Goal: Task Accomplishment & Management: Complete application form

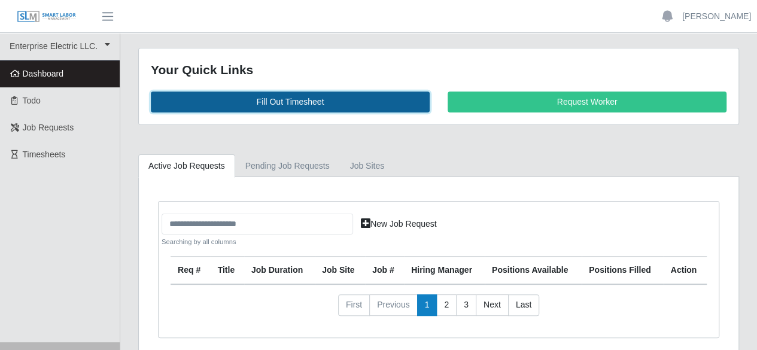
click at [298, 101] on link "Fill Out Timesheet" at bounding box center [290, 102] width 279 height 21
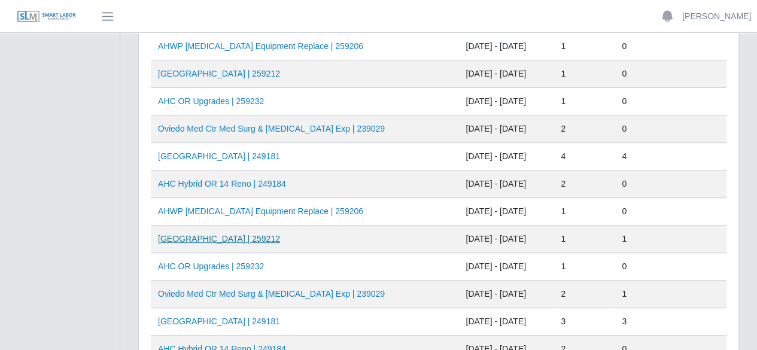
scroll to position [180, 0]
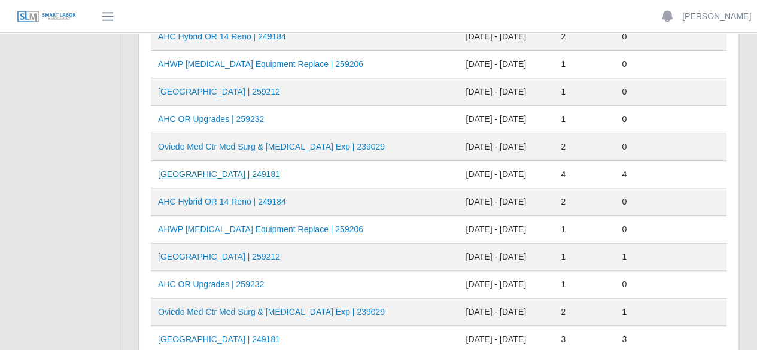
click at [251, 169] on link "[GEOGRAPHIC_DATA] | 249181" at bounding box center [219, 174] width 122 height 10
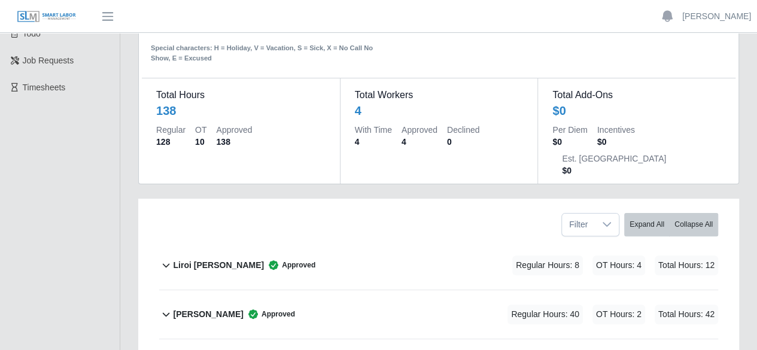
scroll to position [60, 0]
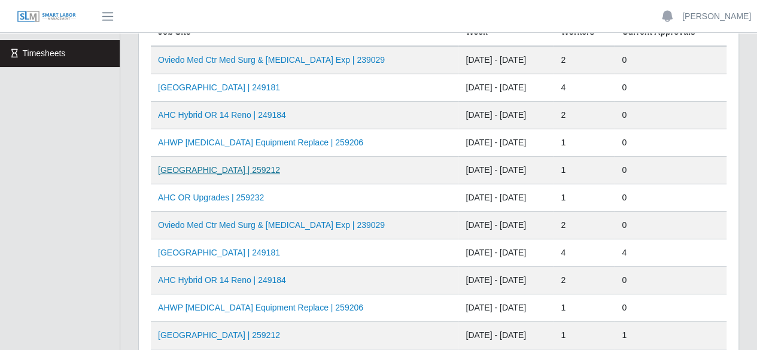
scroll to position [120, 0]
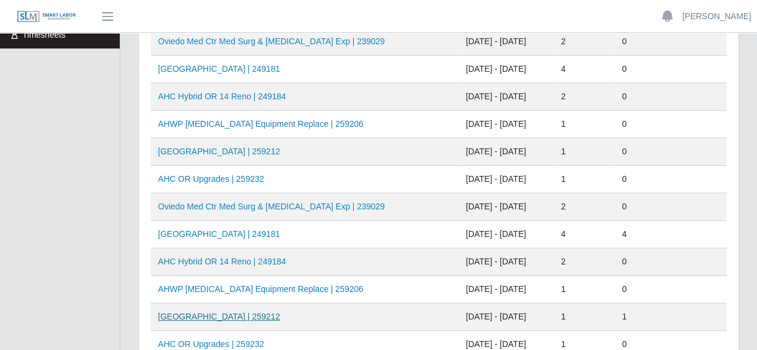
click at [247, 313] on link "[GEOGRAPHIC_DATA] | 259212" at bounding box center [219, 317] width 122 height 10
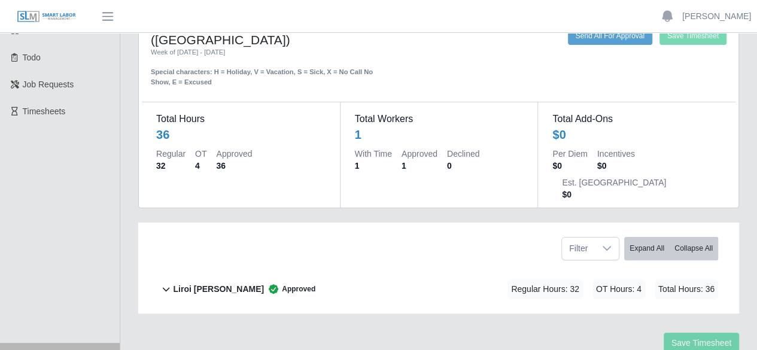
scroll to position [60, 0]
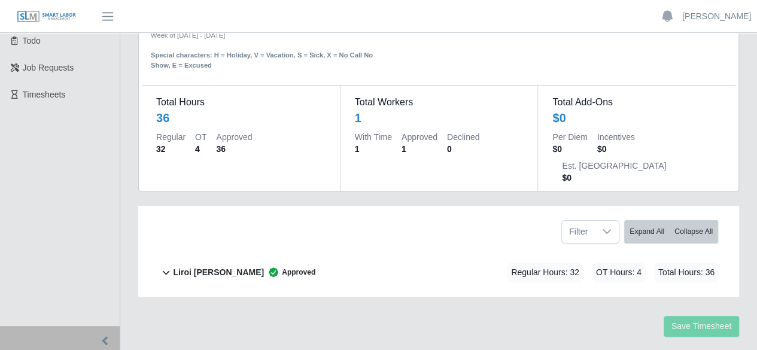
click at [211, 266] on b "Liroi Anguiano" at bounding box center [218, 272] width 91 height 13
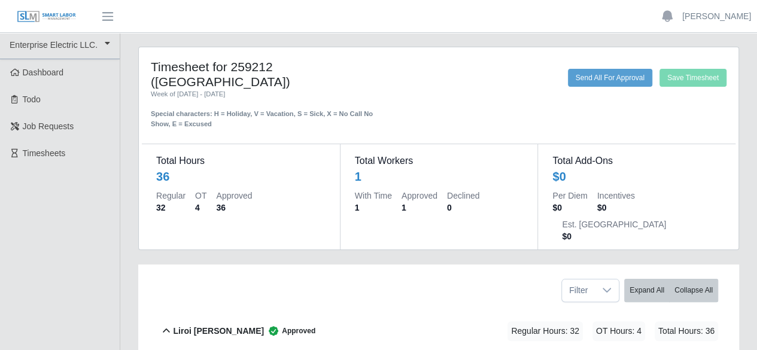
scroll to position [0, 0]
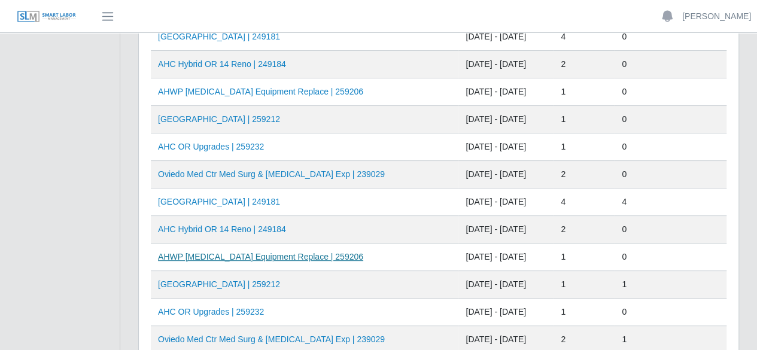
scroll to position [180, 0]
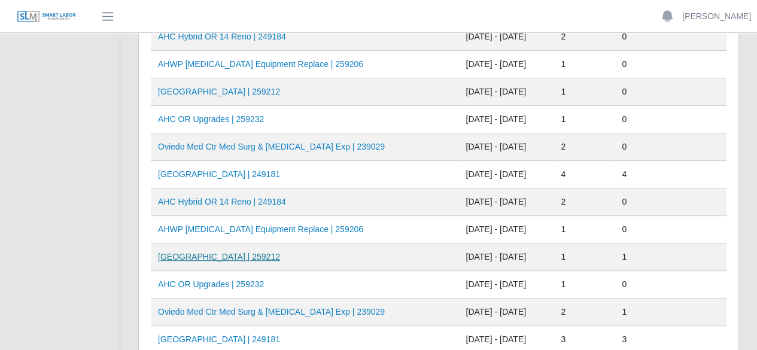
click at [251, 252] on link "HCA Oviedo Medical Center | 259212" at bounding box center [219, 257] width 122 height 10
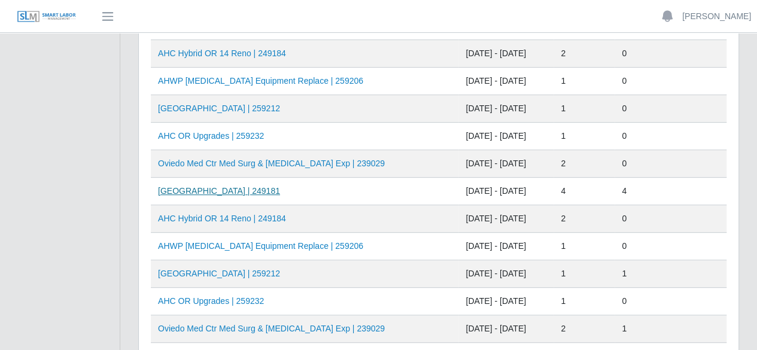
scroll to position [180, 0]
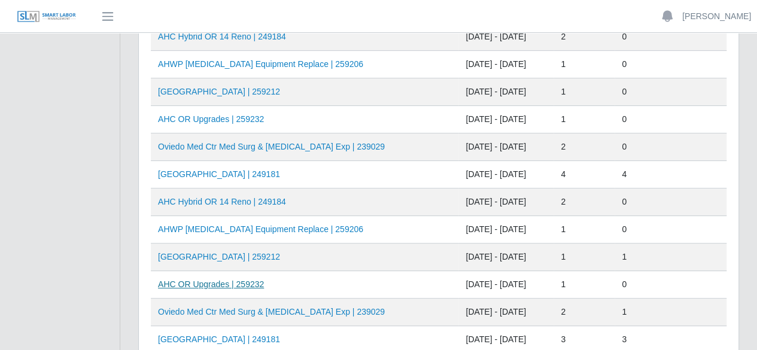
click at [218, 282] on link "AHC OR Upgrades | 259232" at bounding box center [211, 285] width 106 height 10
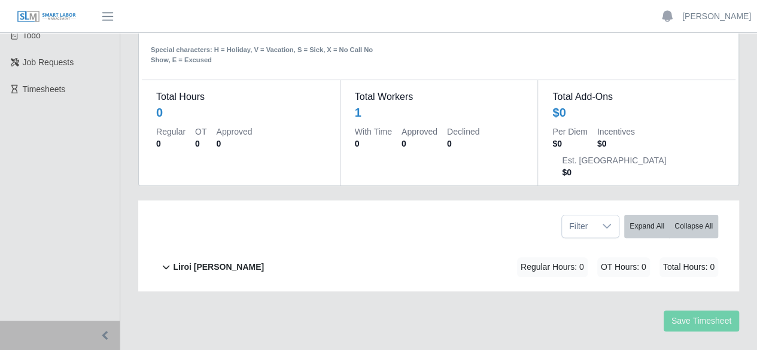
scroll to position [5, 0]
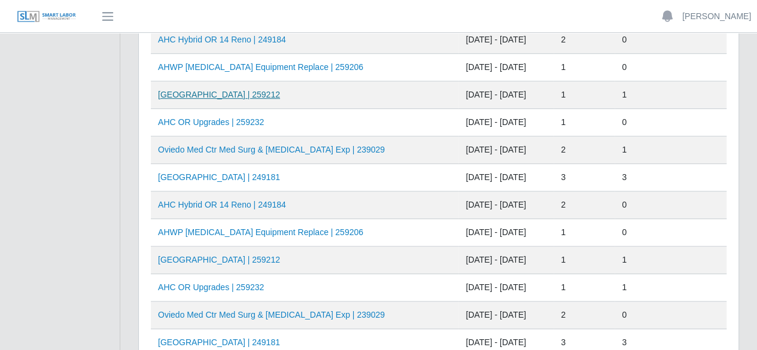
scroll to position [359, 0]
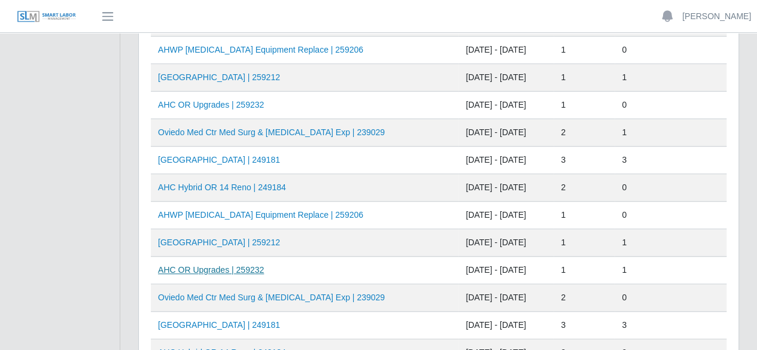
click at [212, 265] on link "AHC OR Upgrades | 259232" at bounding box center [211, 270] width 106 height 10
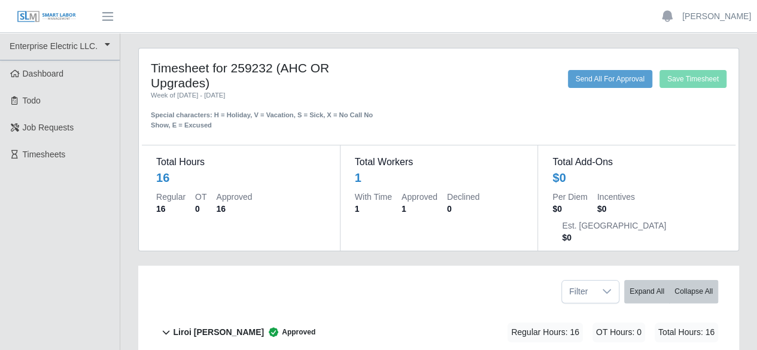
click at [189, 326] on b "Liroi [PERSON_NAME]" at bounding box center [218, 332] width 91 height 13
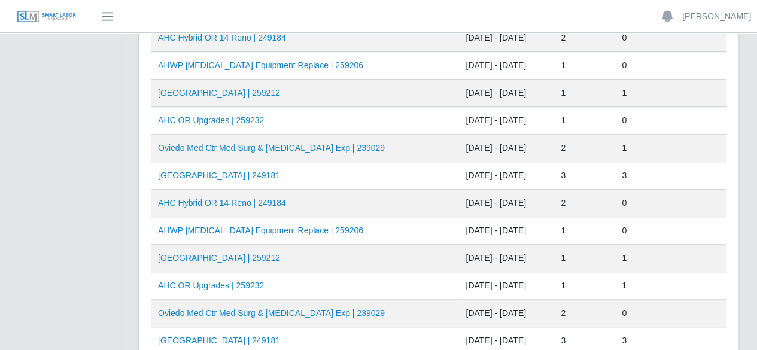
scroll to position [359, 0]
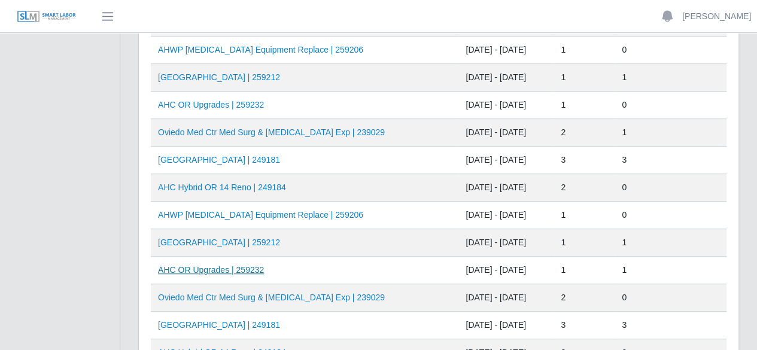
click at [224, 265] on link "AHC OR Upgrades | 259232" at bounding box center [211, 270] width 106 height 10
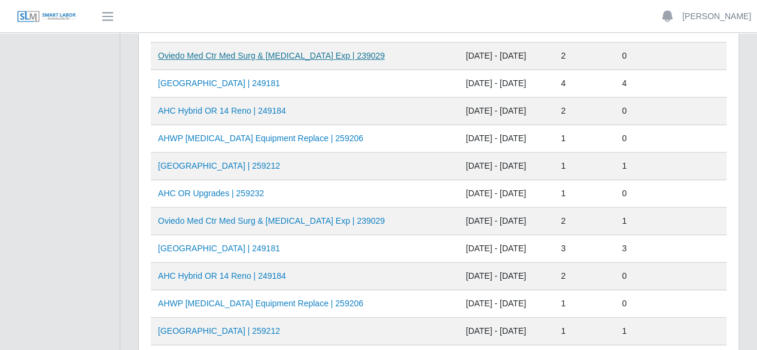
scroll to position [299, 0]
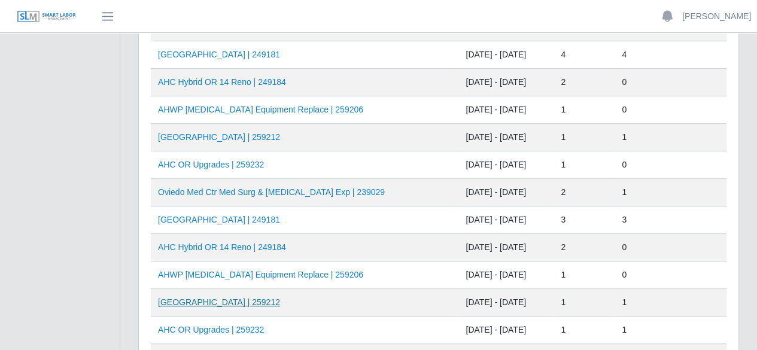
click at [242, 301] on link "[GEOGRAPHIC_DATA] | 259212" at bounding box center [219, 303] width 122 height 10
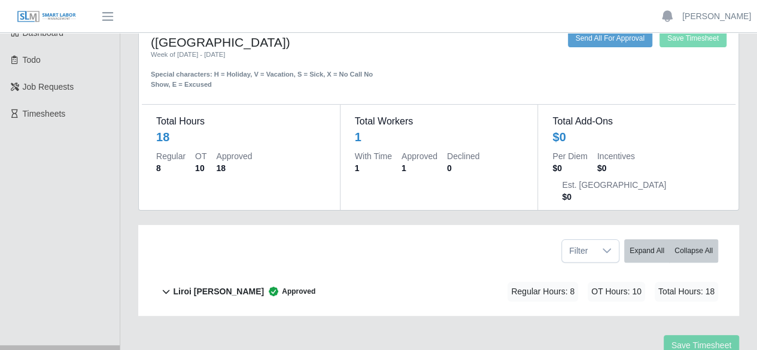
scroll to position [60, 0]
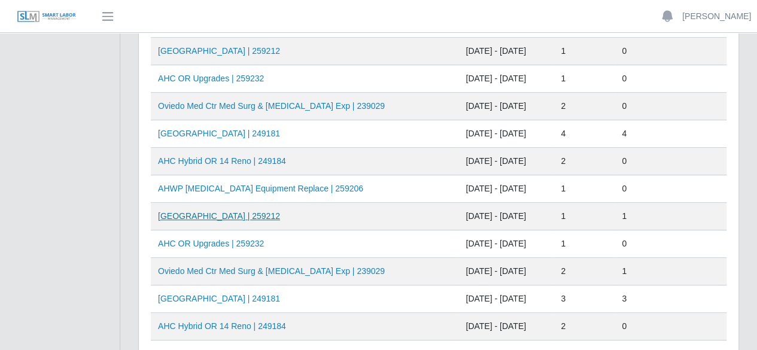
scroll to position [240, 0]
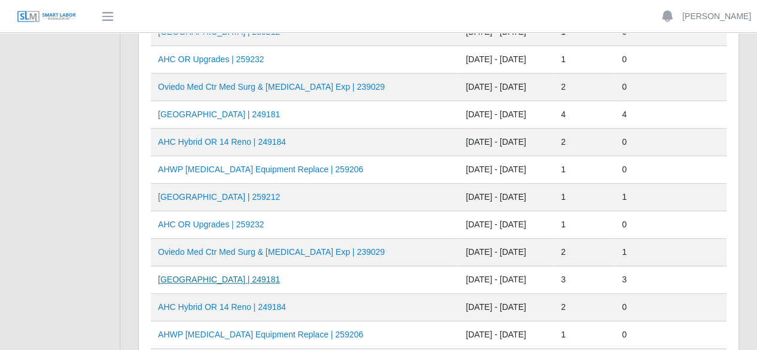
click at [230, 277] on link "[GEOGRAPHIC_DATA] | 249181" at bounding box center [219, 280] width 122 height 10
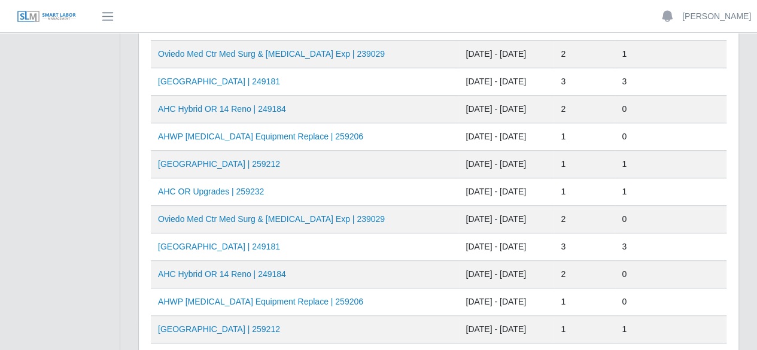
scroll to position [419, 0]
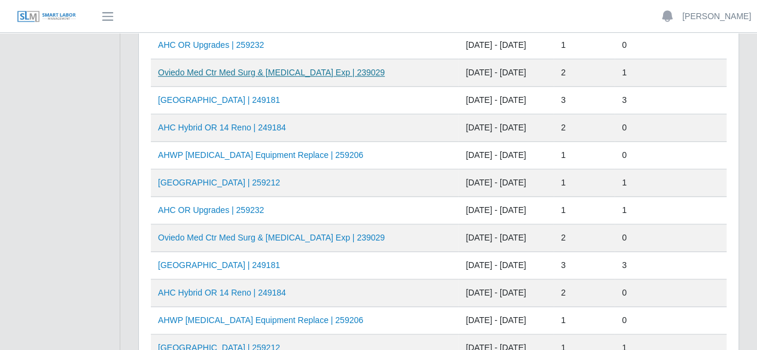
click at [235, 68] on link "Oviedo Med Ctr Med Surg & ICU Exp | 239029" at bounding box center [271, 73] width 227 height 10
